Goal: Task Accomplishment & Management: Check status

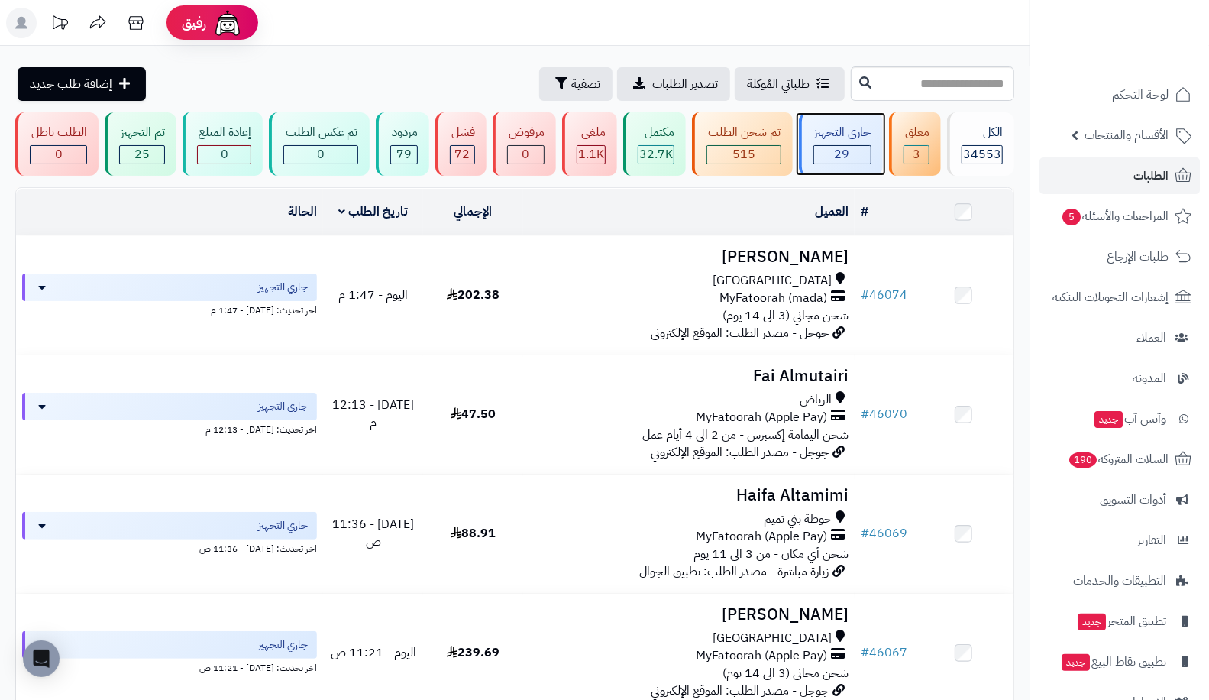
click at [848, 152] on span "29" at bounding box center [842, 154] width 15 height 18
click at [1158, 181] on span "الطلبات" at bounding box center [1151, 175] width 35 height 21
click at [917, 89] on input "text" at bounding box center [932, 83] width 163 height 34
type input "*"
click at [956, 95] on input "text" at bounding box center [932, 83] width 163 height 34
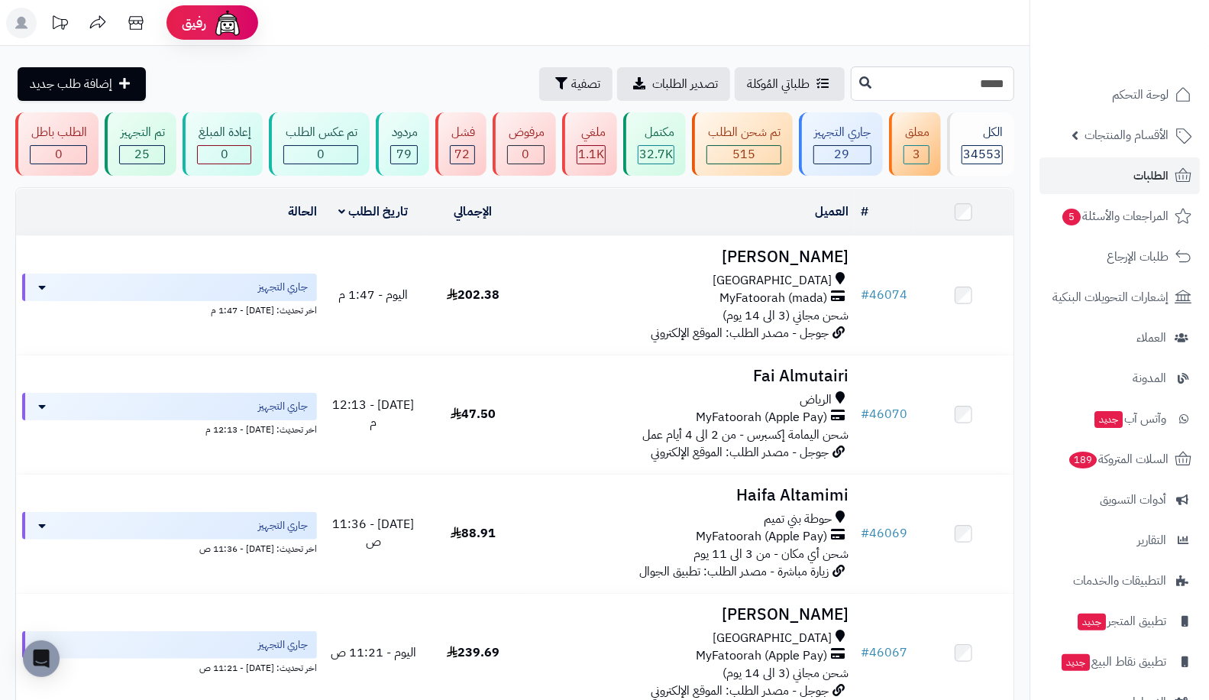
type input "*****"
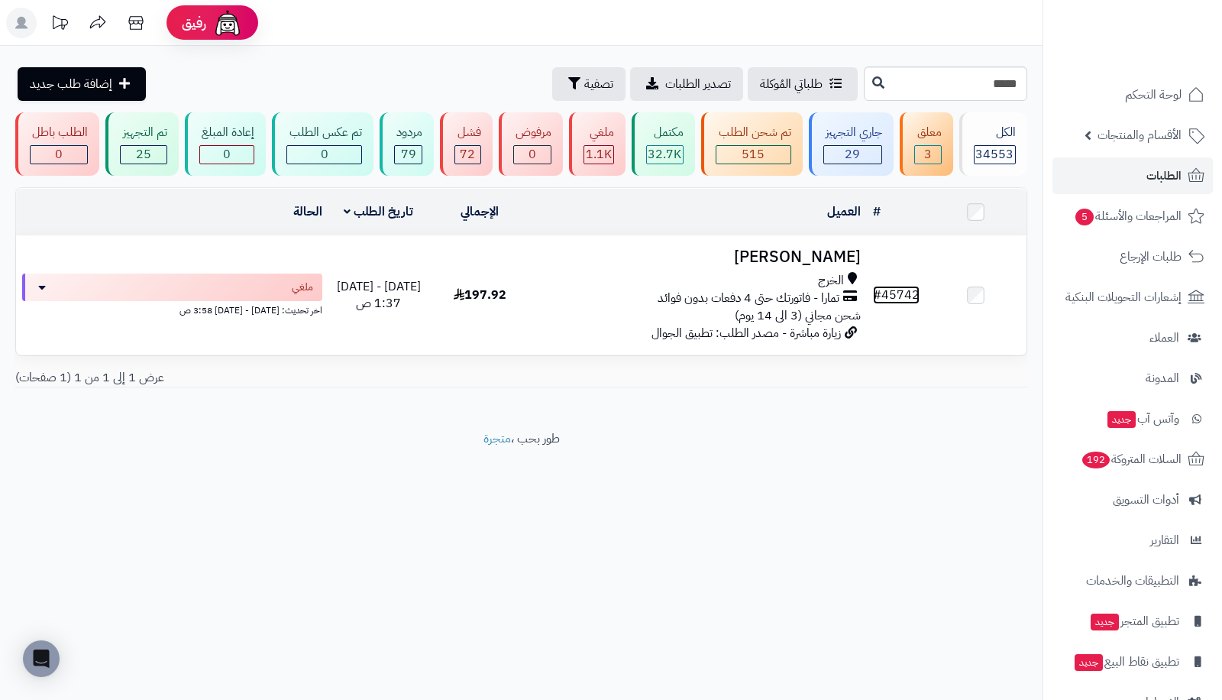
click at [894, 289] on link "# 45742" at bounding box center [896, 295] width 47 height 18
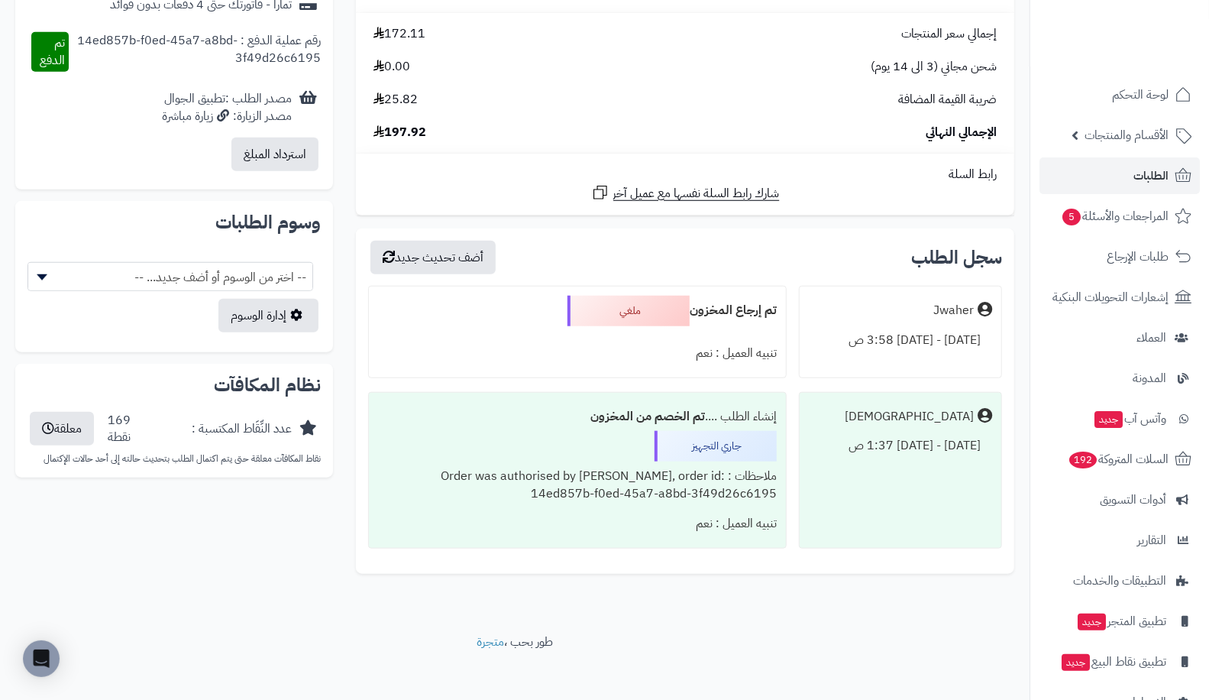
scroll to position [723, 0]
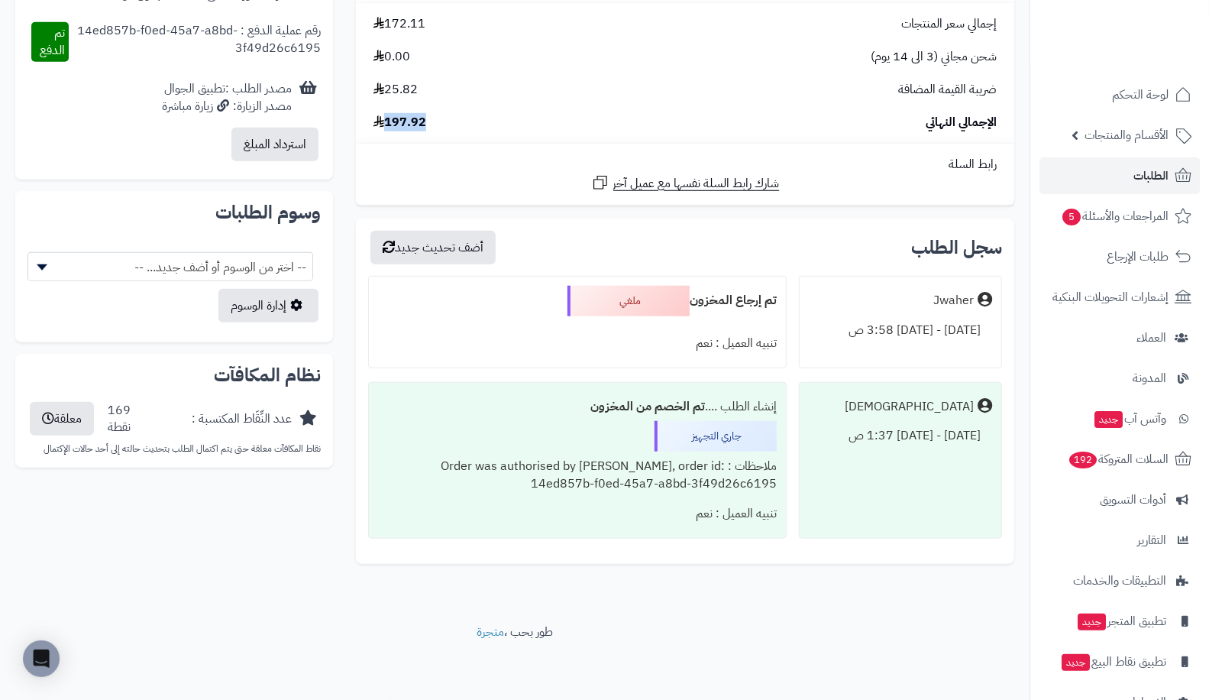
drag, startPoint x: 390, startPoint y: 121, endPoint x: 446, endPoint y: 114, distance: 57.0
click at [446, 114] on div "الإجمالي النهائي 197.92" at bounding box center [685, 123] width 646 height 18
copy span "197.92"
